Goal: Information Seeking & Learning: Learn about a topic

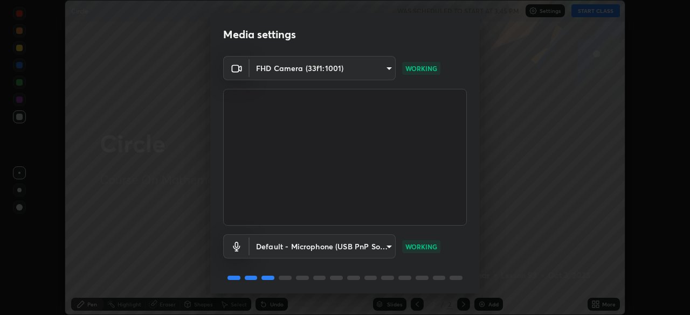
scroll to position [38, 0]
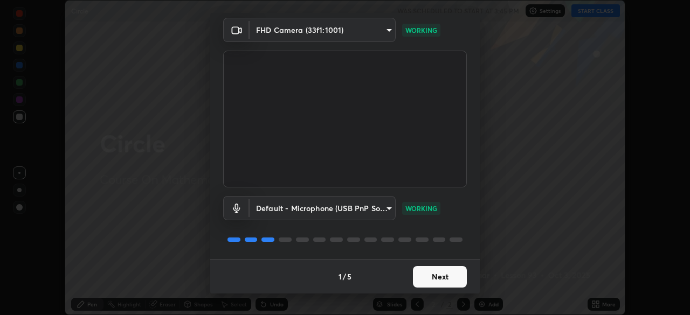
click at [444, 277] on button "Next" at bounding box center [440, 277] width 54 height 22
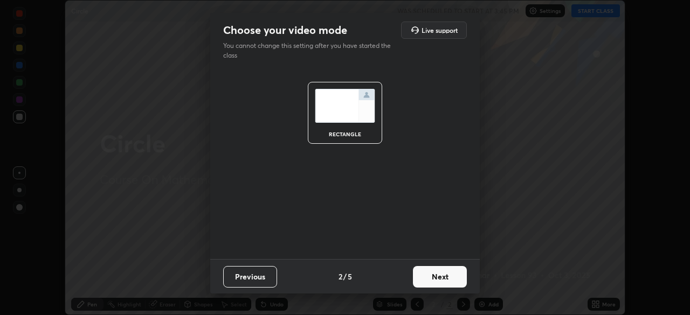
click at [442, 278] on button "Next" at bounding box center [440, 277] width 54 height 22
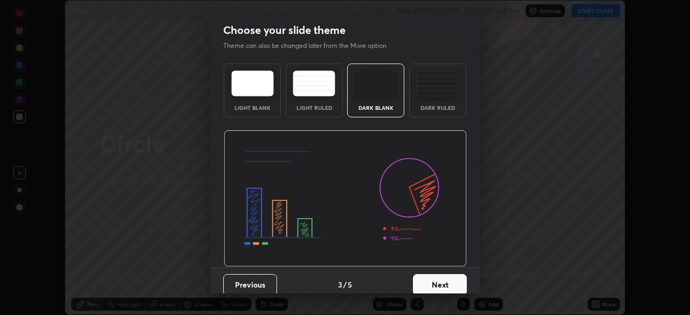
click at [441, 281] on button "Next" at bounding box center [440, 285] width 54 height 22
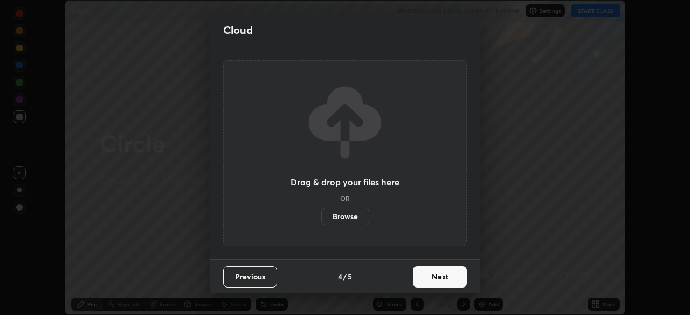
click at [443, 279] on button "Next" at bounding box center [440, 277] width 54 height 22
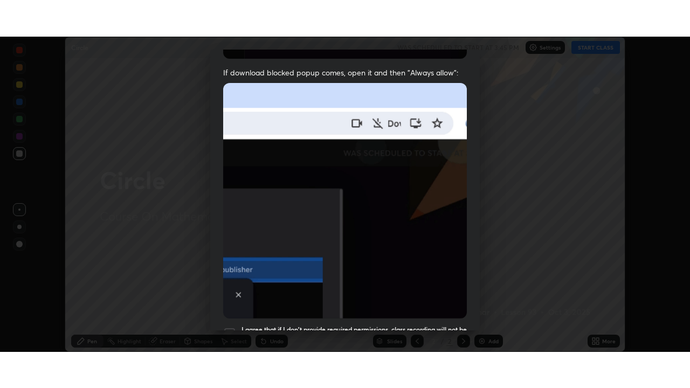
scroll to position [258, 0]
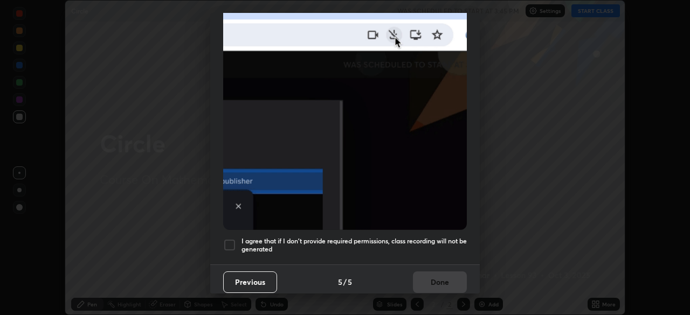
click at [232, 240] on div at bounding box center [229, 245] width 13 height 13
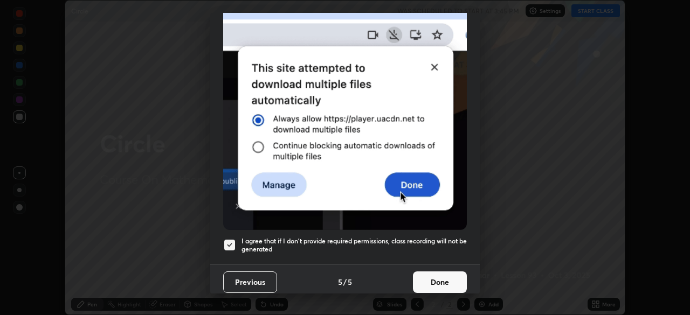
click at [444, 279] on button "Done" at bounding box center [440, 283] width 54 height 22
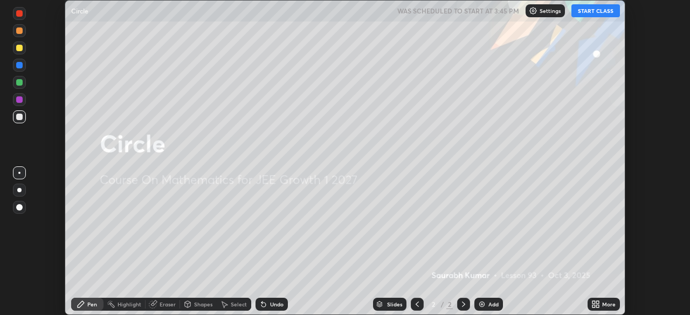
click at [593, 302] on icon at bounding box center [593, 302] width 3 height 3
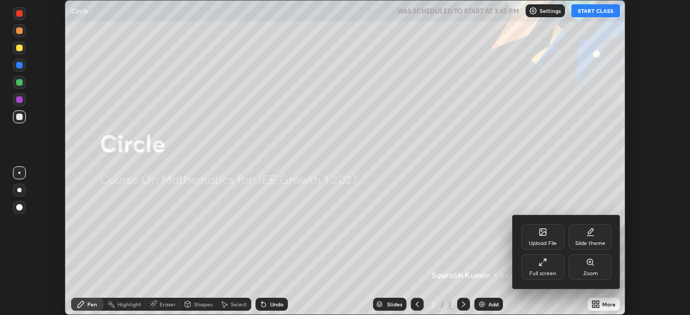
click at [542, 264] on icon at bounding box center [542, 262] width 9 height 9
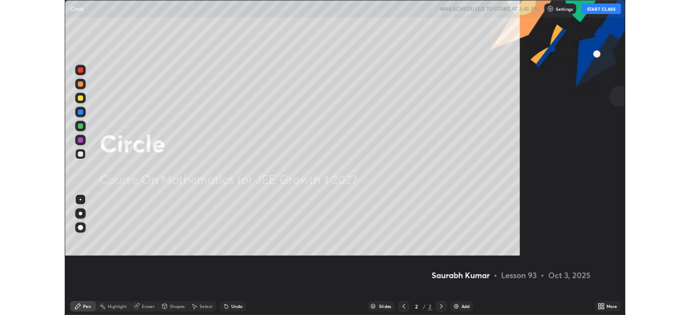
scroll to position [388, 690]
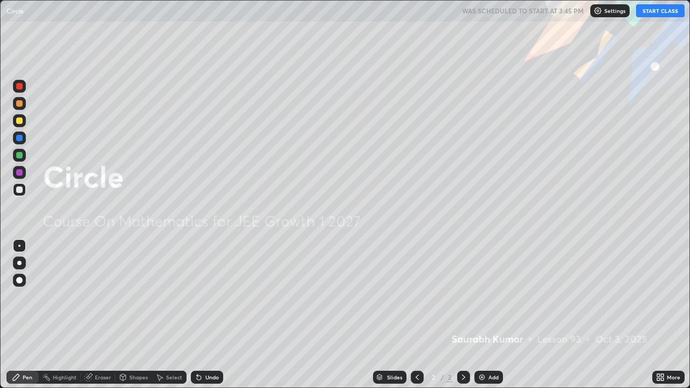
click at [657, 14] on button "START CLASS" at bounding box center [660, 10] width 49 height 13
click at [481, 315] on img at bounding box center [482, 377] width 9 height 9
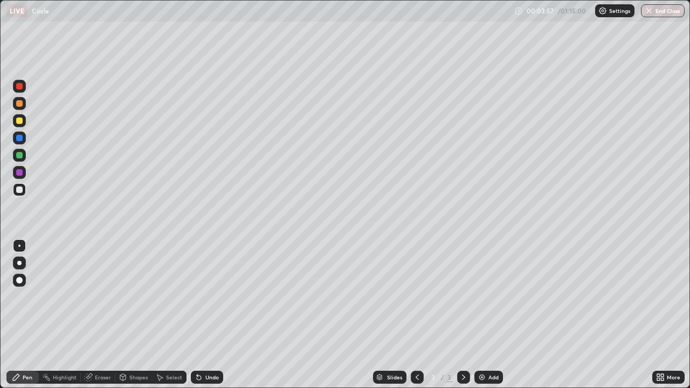
click at [102, 315] on div "Eraser" at bounding box center [103, 377] width 16 height 5
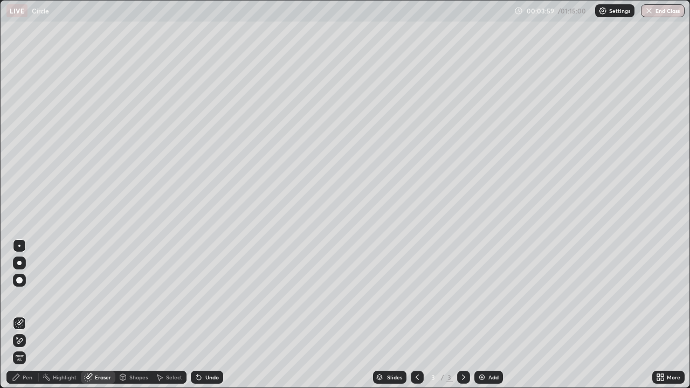
click at [27, 315] on div "Pen" at bounding box center [28, 377] width 10 height 5
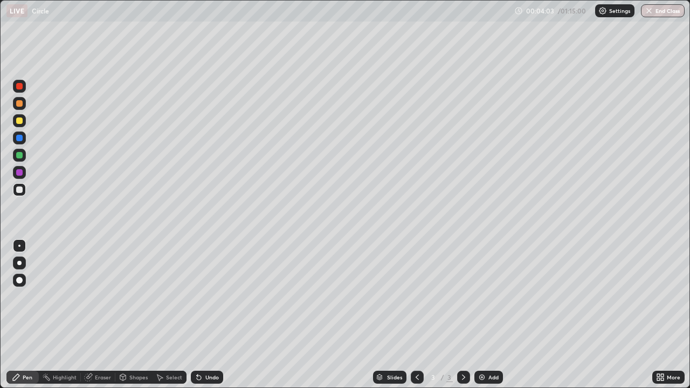
click at [103, 315] on div "Eraser" at bounding box center [103, 377] width 16 height 5
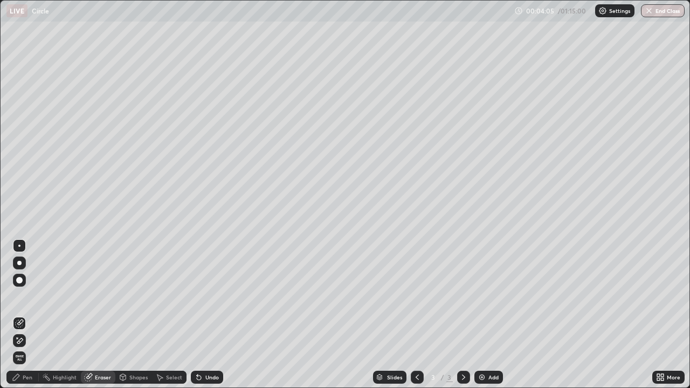
click at [25, 315] on div "Pen" at bounding box center [22, 377] width 32 height 13
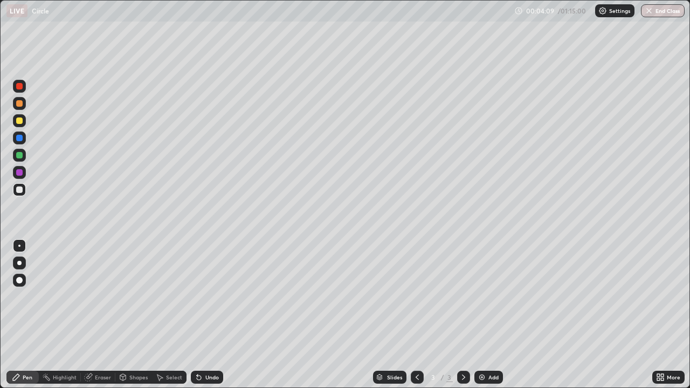
click at [103, 315] on div "Eraser" at bounding box center [103, 377] width 16 height 5
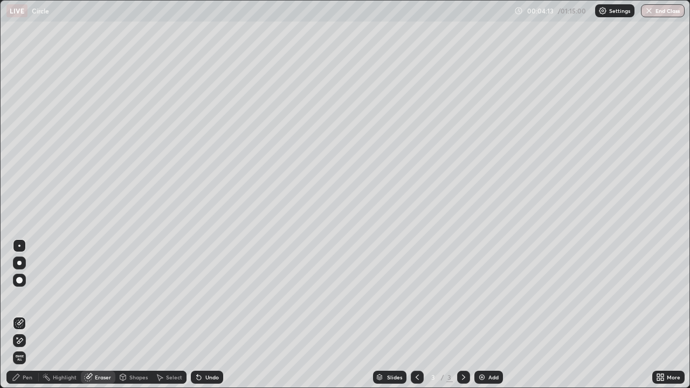
click at [21, 277] on div at bounding box center [19, 280] width 13 height 13
click at [26, 315] on div "Pen" at bounding box center [22, 377] width 32 height 13
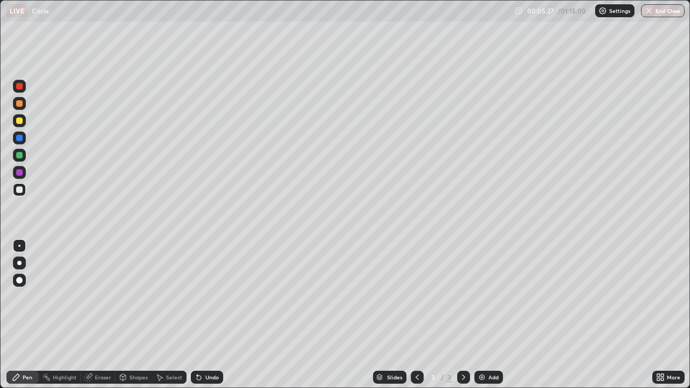
click at [100, 315] on div "Eraser" at bounding box center [103, 377] width 16 height 5
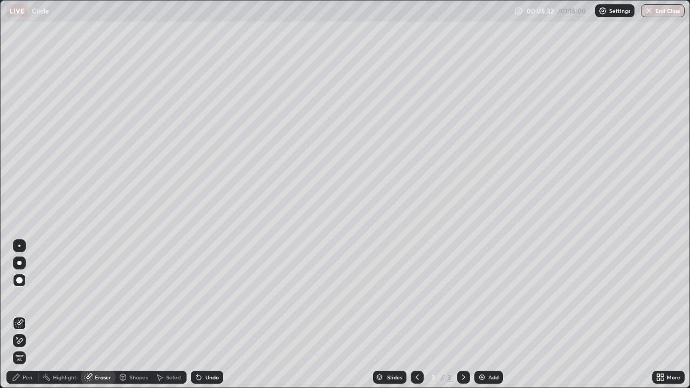
click at [24, 315] on div "Pen" at bounding box center [28, 377] width 10 height 5
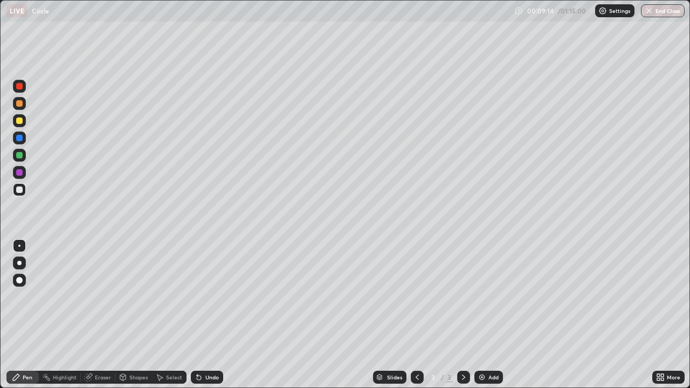
click at [482, 315] on img at bounding box center [482, 377] width 9 height 9
click at [131, 315] on div "Shapes" at bounding box center [138, 377] width 18 height 5
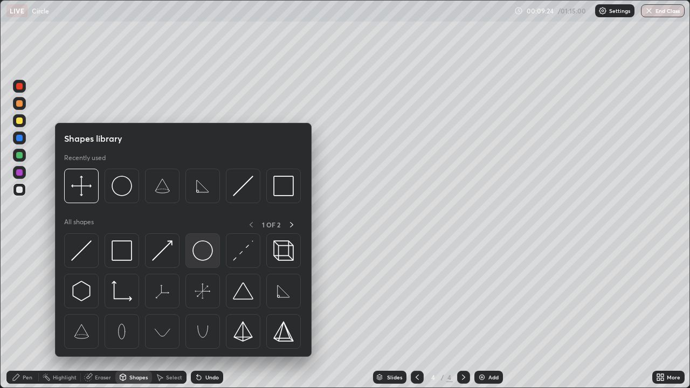
click at [202, 251] on img at bounding box center [202, 250] width 20 height 20
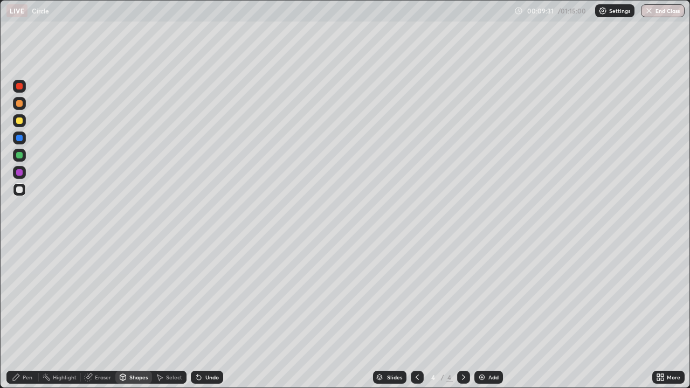
click at [28, 315] on div "Pen" at bounding box center [28, 377] width 10 height 5
click at [95, 315] on div "Eraser" at bounding box center [98, 377] width 34 height 13
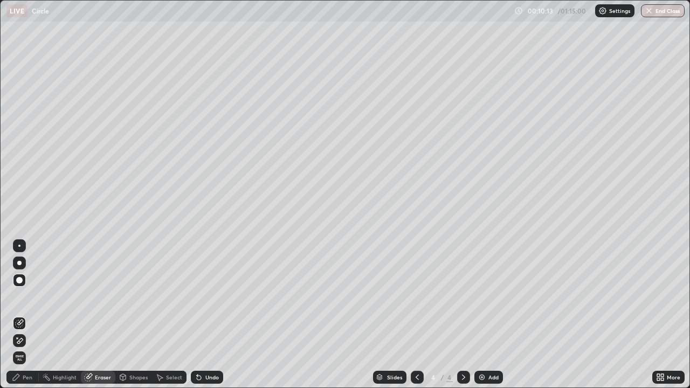
click at [28, 315] on div "Pen" at bounding box center [28, 377] width 10 height 5
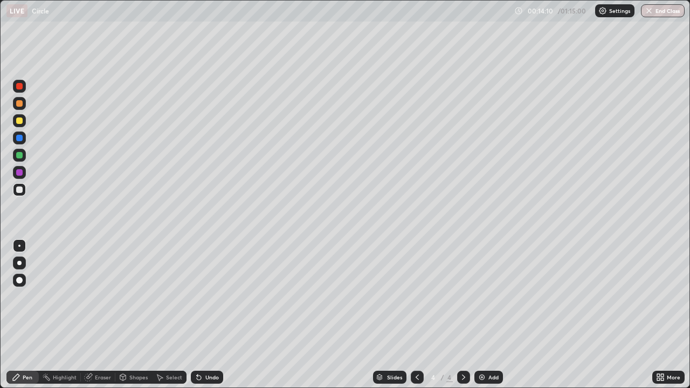
click at [485, 315] on div "Add" at bounding box center [488, 377] width 29 height 13
click at [483, 315] on img at bounding box center [482, 377] width 9 height 9
click at [486, 315] on div "Add" at bounding box center [488, 377] width 29 height 13
click at [481, 315] on img at bounding box center [482, 377] width 9 height 9
click at [479, 315] on img at bounding box center [482, 377] width 9 height 9
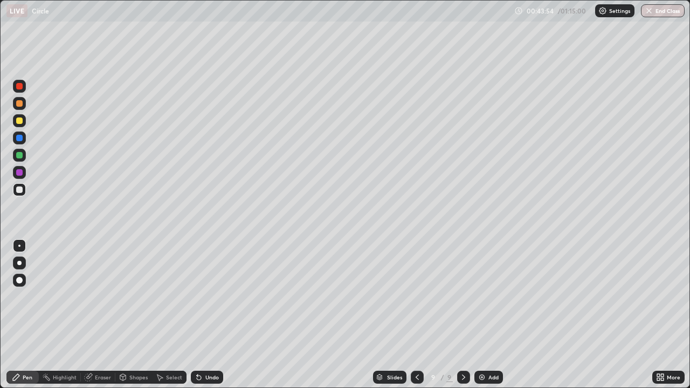
click at [133, 315] on div "Shapes" at bounding box center [133, 377] width 37 height 13
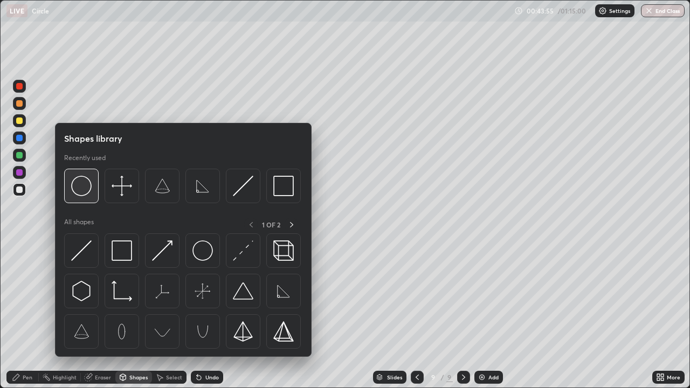
click at [83, 193] on img at bounding box center [81, 186] width 20 height 20
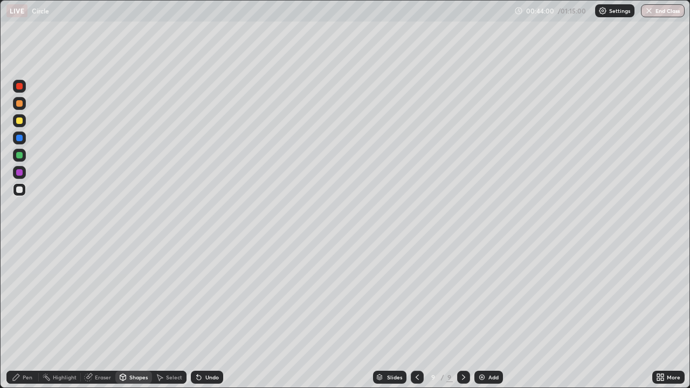
click at [33, 315] on div "Pen" at bounding box center [22, 377] width 32 height 13
click at [483, 315] on img at bounding box center [482, 377] width 9 height 9
click at [479, 315] on img at bounding box center [482, 377] width 9 height 9
click at [199, 315] on icon at bounding box center [199, 378] width 4 height 4
click at [482, 315] on img at bounding box center [482, 377] width 9 height 9
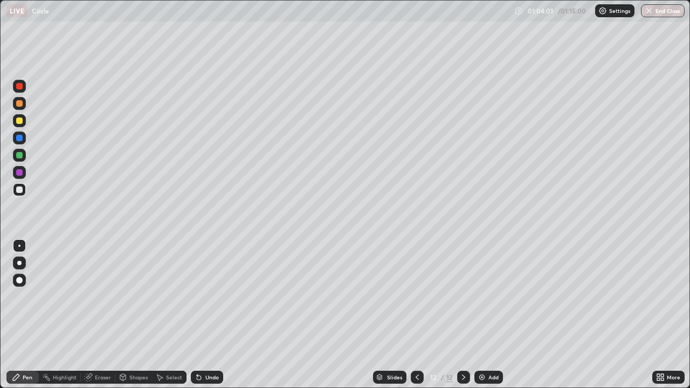
click at [417, 315] on div at bounding box center [417, 377] width 13 height 13
click at [462, 315] on icon at bounding box center [463, 377] width 9 height 9
click at [650, 10] on img "button" at bounding box center [649, 10] width 9 height 9
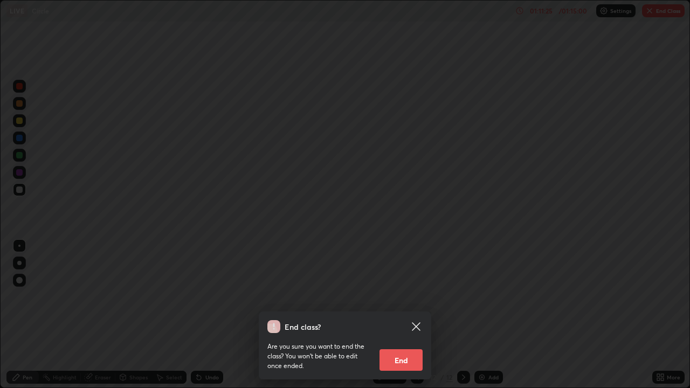
click at [405, 315] on button "End" at bounding box center [400, 360] width 43 height 22
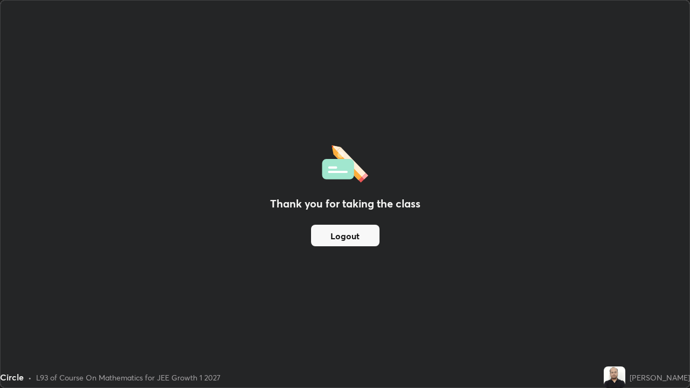
click at [354, 236] on button "Logout" at bounding box center [345, 236] width 68 height 22
click at [351, 234] on button "Logout" at bounding box center [345, 236] width 68 height 22
click at [349, 234] on button "Logout" at bounding box center [345, 236] width 68 height 22
click at [345, 235] on button "Logout" at bounding box center [345, 236] width 68 height 22
click at [338, 232] on button "Logout" at bounding box center [345, 236] width 68 height 22
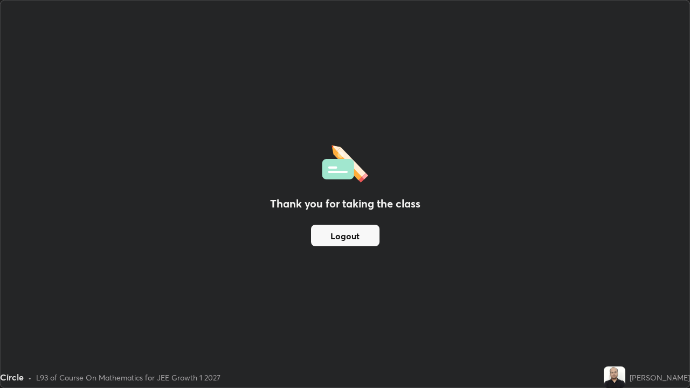
click at [352, 237] on button "Logout" at bounding box center [345, 236] width 68 height 22
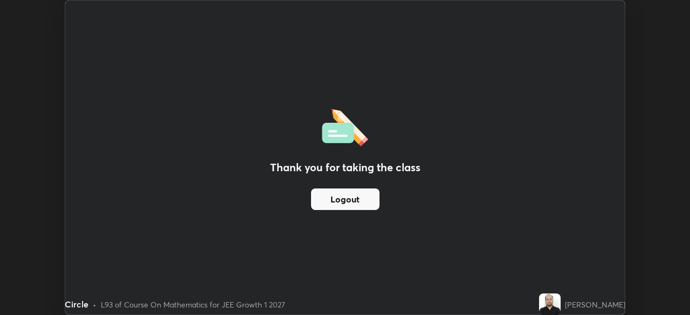
scroll to position [53584, 53209]
